Goal: Find specific page/section

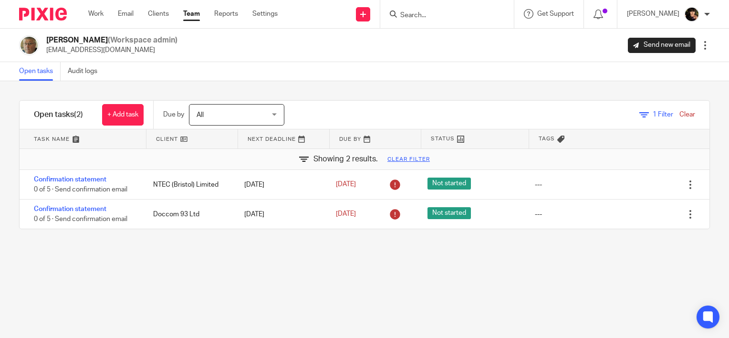
click at [424, 17] on input "Search" at bounding box center [442, 15] width 86 height 9
type input "aq"
click at [438, 35] on link at bounding box center [456, 37] width 118 height 14
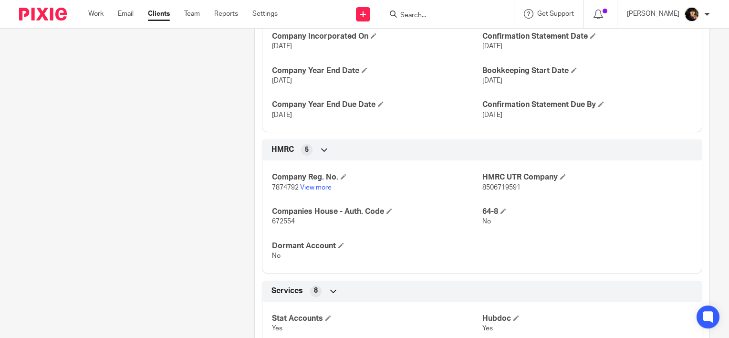
scroll to position [339, 0]
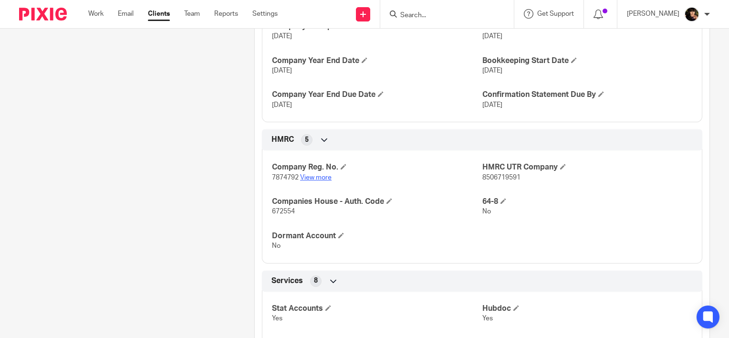
click at [311, 177] on link "View more" at bounding box center [315, 177] width 31 height 7
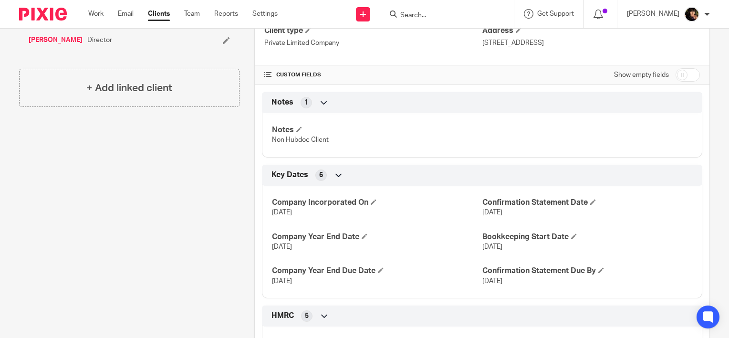
scroll to position [100, 0]
